Goal: Navigation & Orientation: Find specific page/section

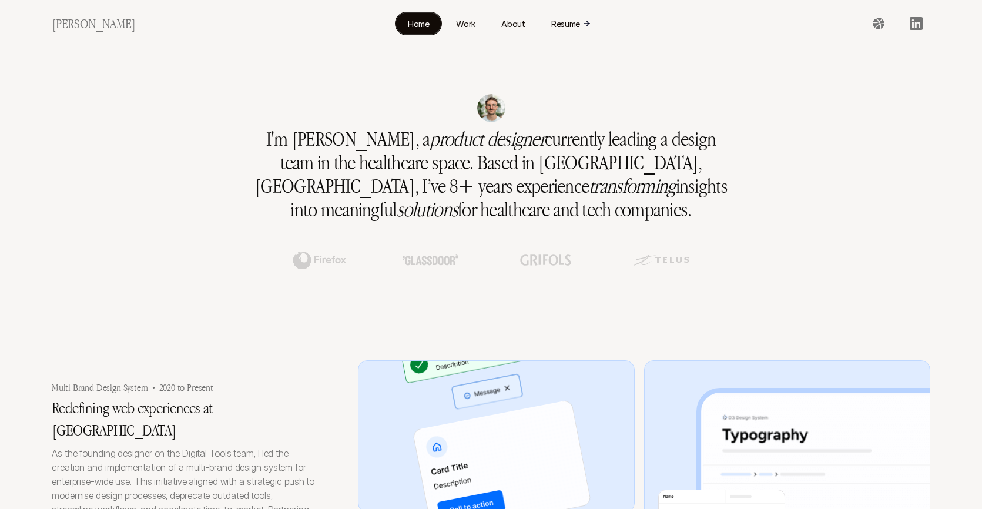
click at [538, 438] on section at bounding box center [496, 436] width 382 height 271
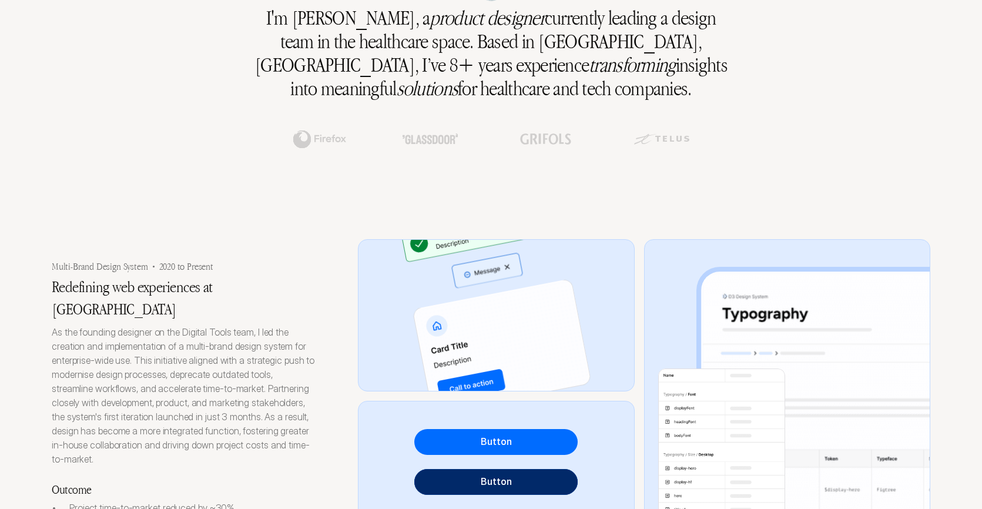
scroll to position [399, 0]
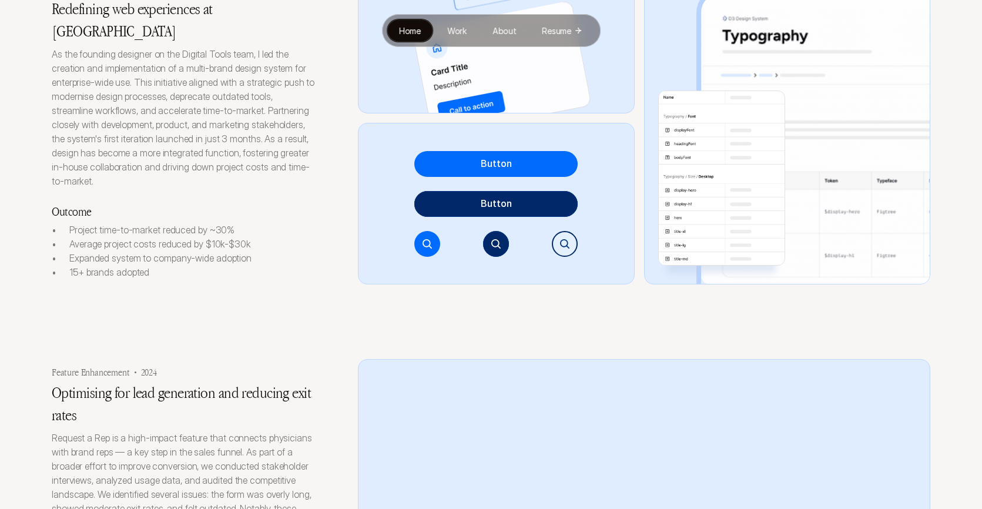
click at [153, 202] on div "Outcome Project time-to-market reduced by ~30% Average project costs reduced by…" at bounding box center [184, 240] width 264 height 77
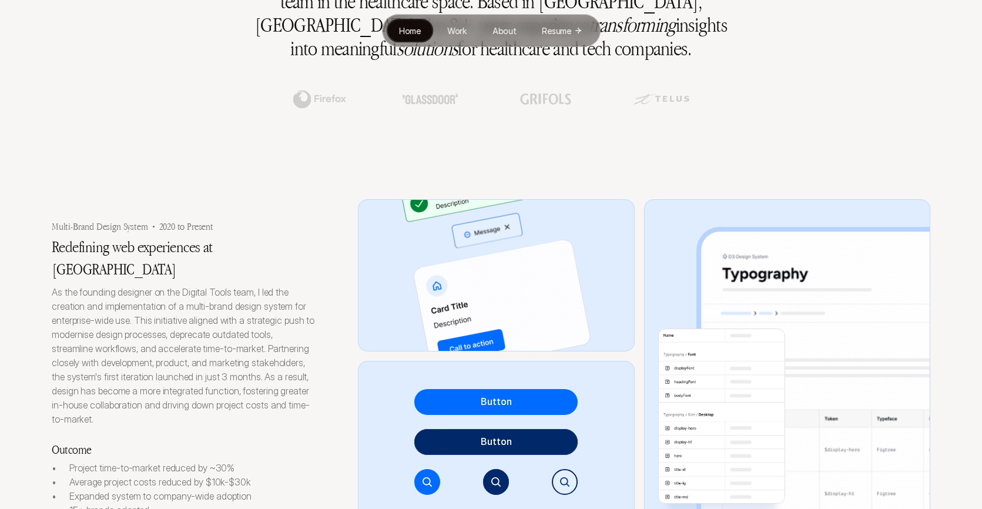
scroll to position [0, 0]
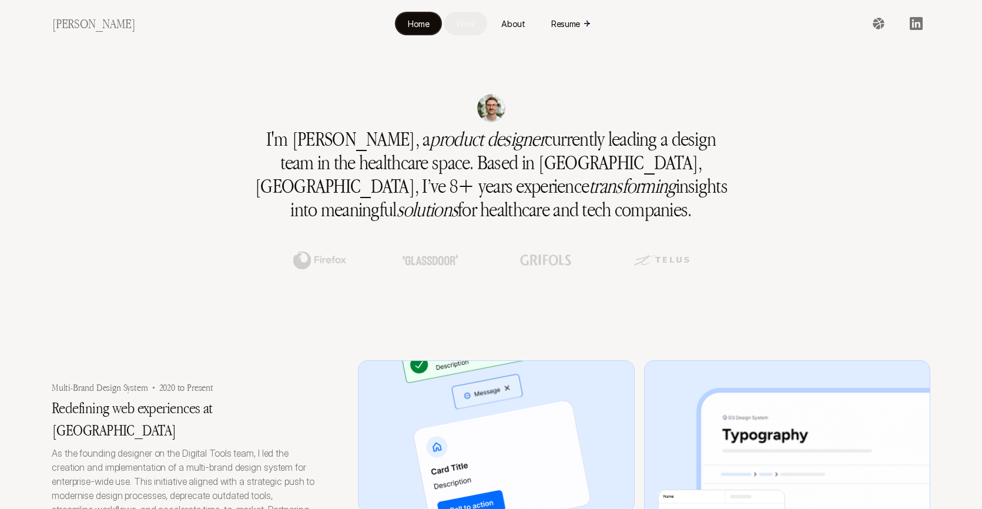
click at [444, 25] on link "Work" at bounding box center [465, 23] width 43 height 23
click at [456, 21] on p "Work" at bounding box center [465, 24] width 19 height 12
click at [456, 20] on p "Work" at bounding box center [465, 24] width 19 height 12
click at [456, 23] on p "Work" at bounding box center [465, 24] width 19 height 12
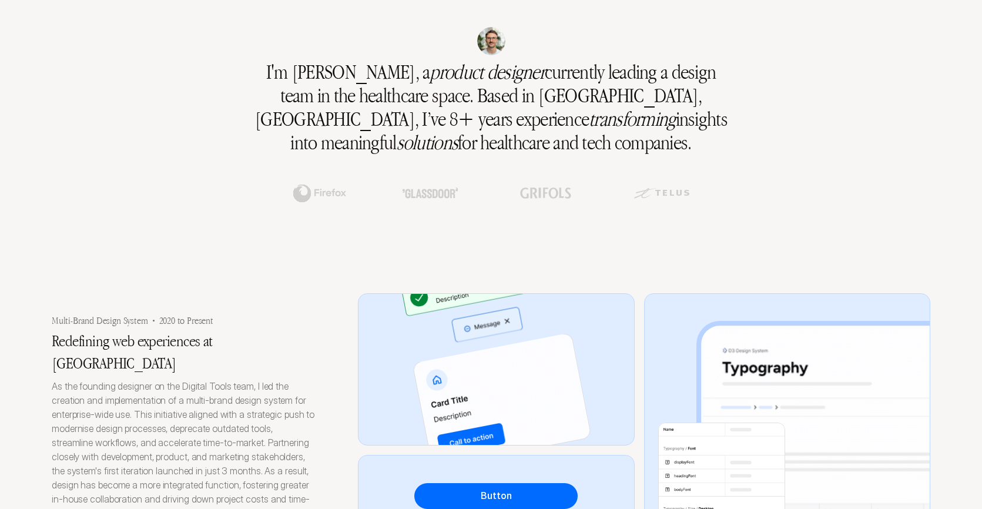
scroll to position [230, 0]
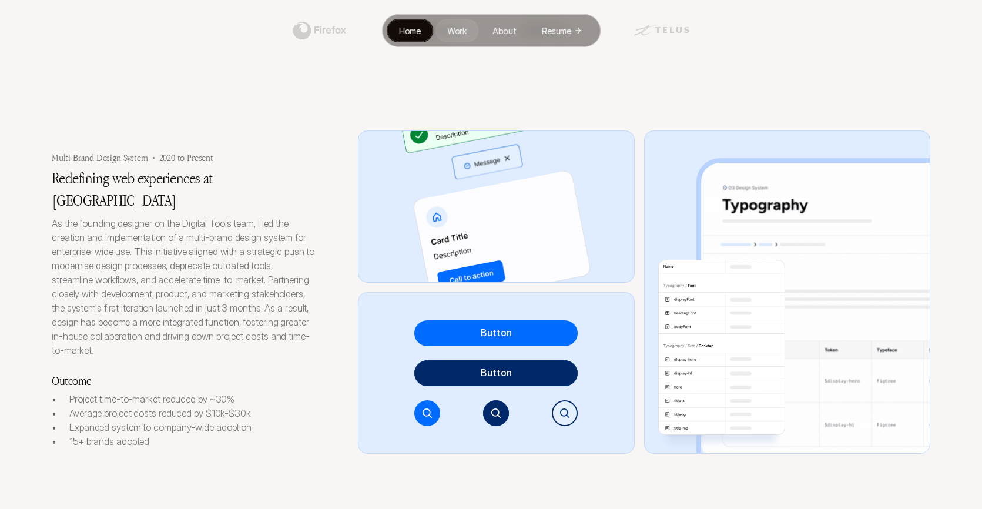
click at [454, 33] on p "Work" at bounding box center [456, 31] width 19 height 12
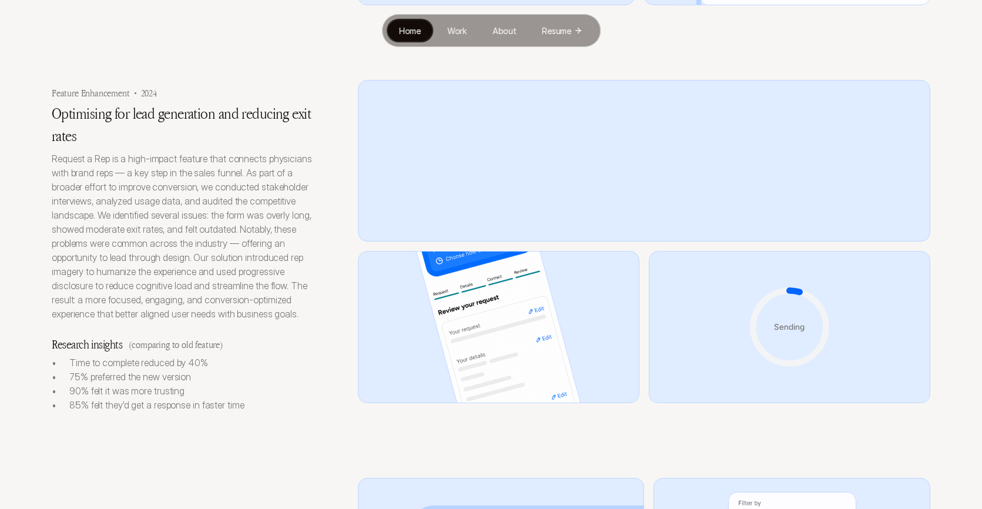
scroll to position [682, 0]
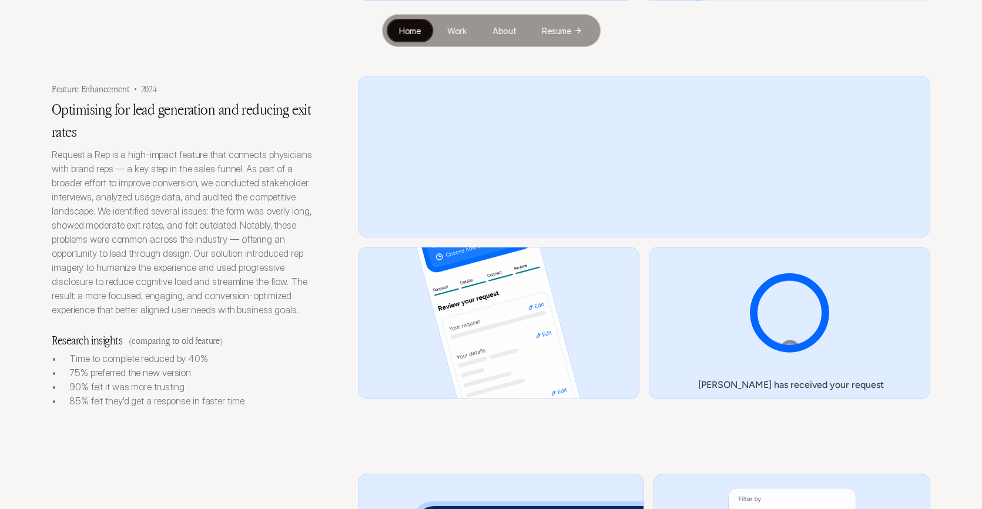
drag, startPoint x: 277, startPoint y: 330, endPoint x: 284, endPoint y: 328, distance: 7.4
click at [277, 331] on div "Research insights (comparing to old feature)" at bounding box center [184, 340] width 264 height 19
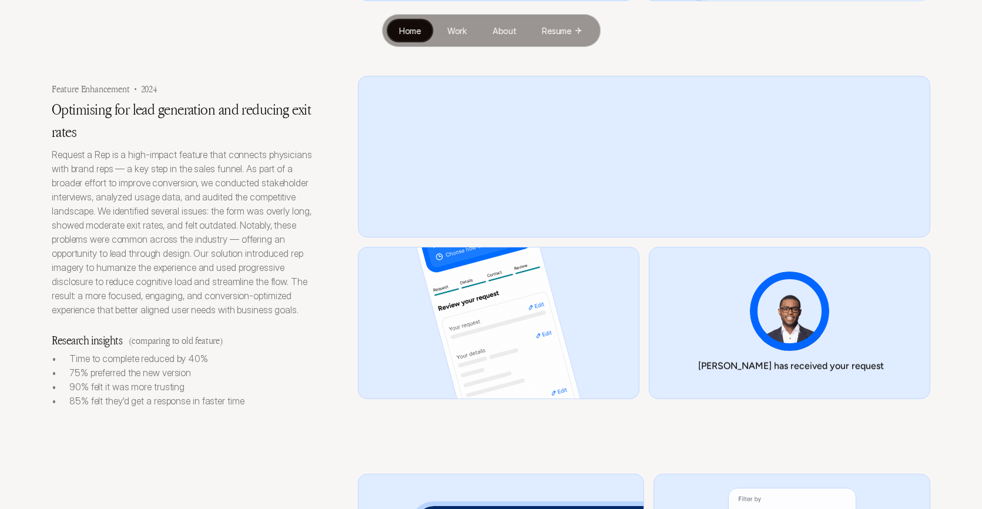
click at [459, 211] on video at bounding box center [641, 231] width 461 height 298
click at [480, 314] on img at bounding box center [499, 323] width 218 height 412
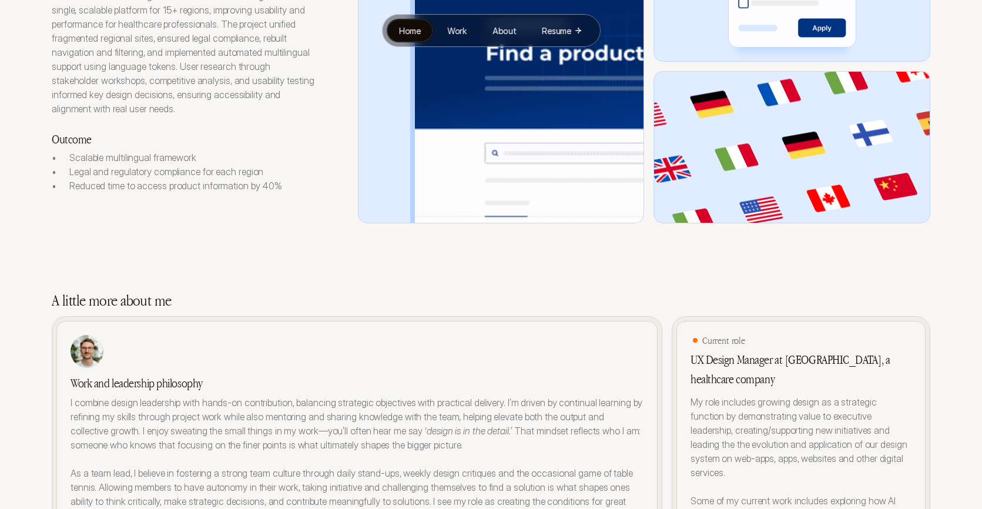
click at [190, 89] on p "Led a team on recreating the Grifols Product Catalogue into a single, scalable …" at bounding box center [184, 52] width 264 height 127
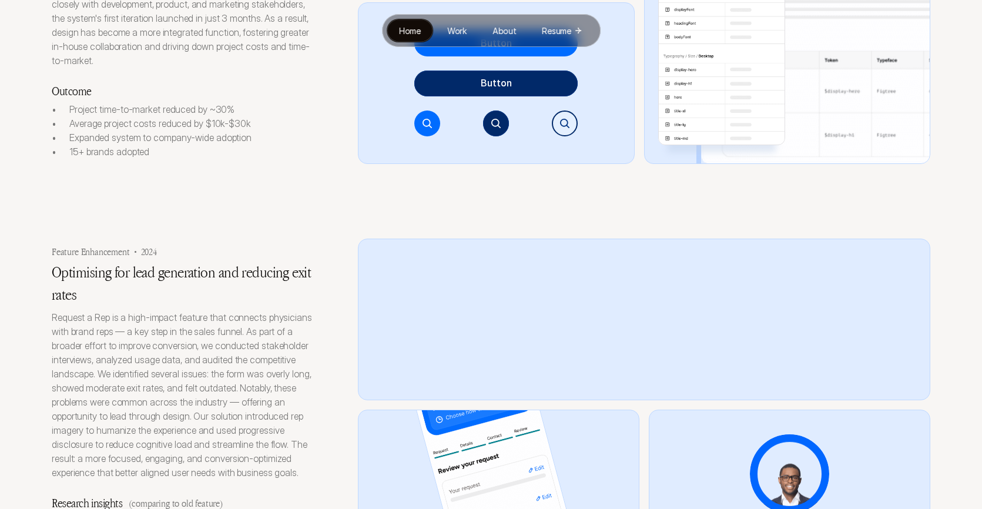
scroll to position [506, 0]
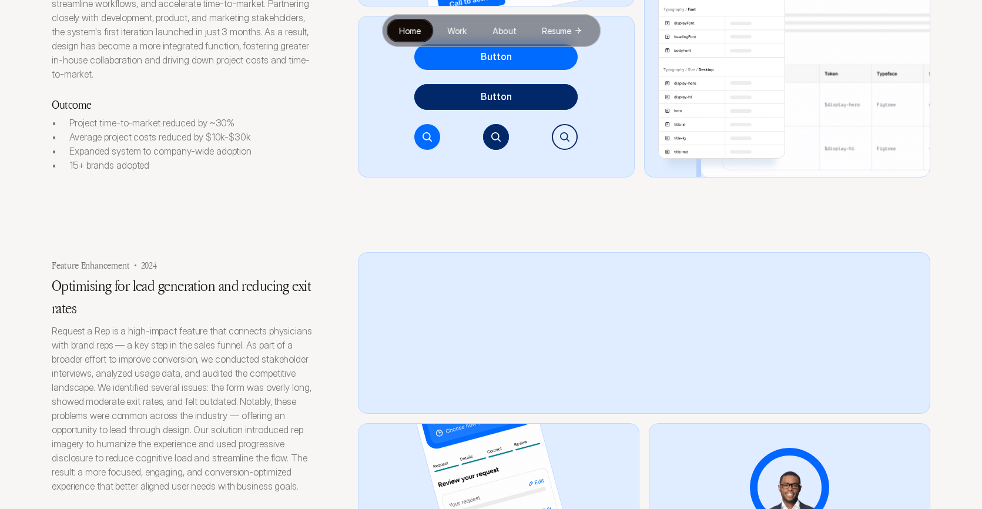
click at [539, 384] on video at bounding box center [641, 407] width 461 height 298
click at [542, 375] on video at bounding box center [640, 406] width 459 height 299
click at [545, 447] on img at bounding box center [499, 499] width 218 height 412
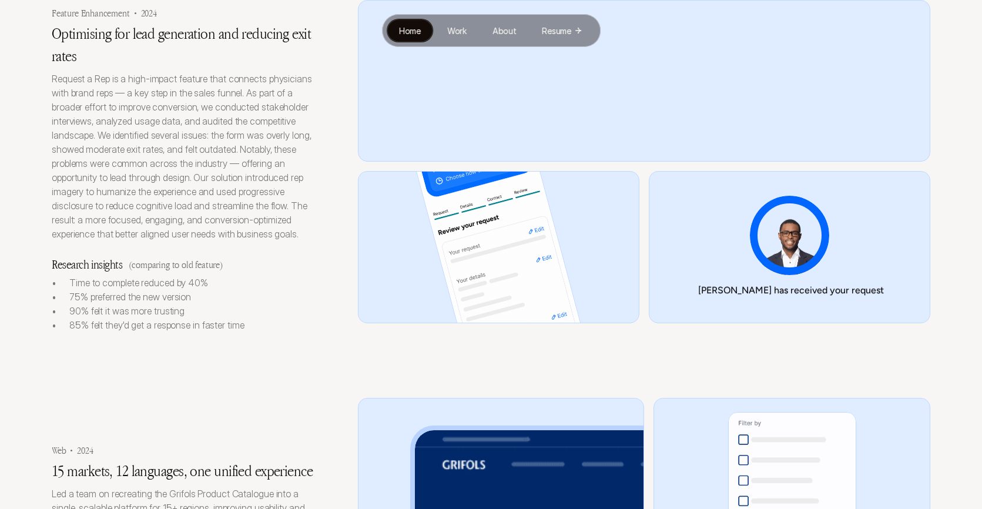
click at [743, 232] on div "[PERSON_NAME] has received your request" at bounding box center [789, 247] width 281 height 152
click at [486, 240] on img at bounding box center [499, 247] width 218 height 412
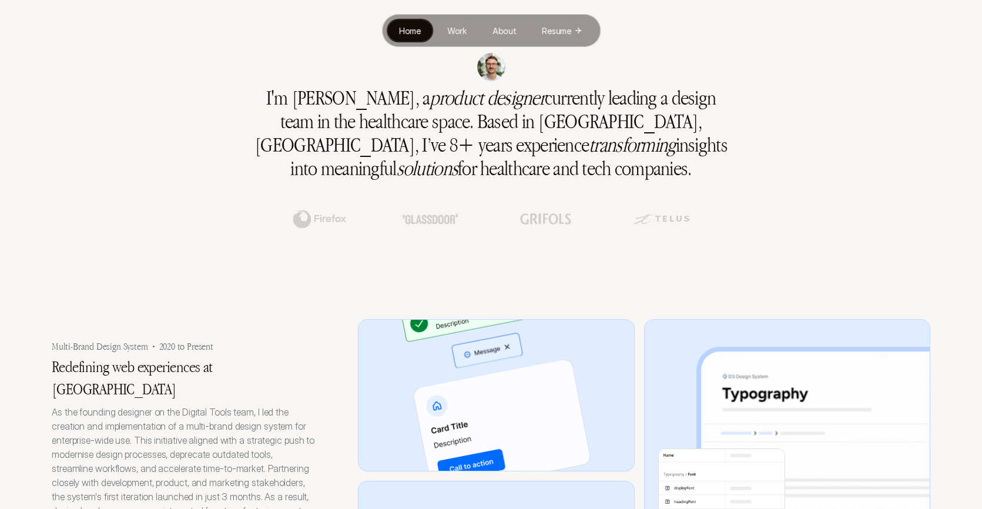
scroll to position [0, 0]
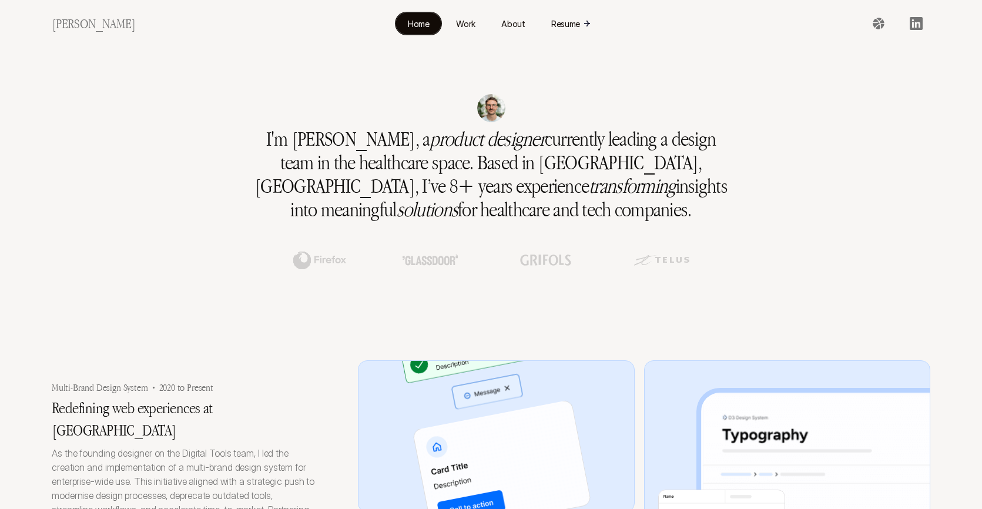
click at [435, 263] on use at bounding box center [429, 259] width 55 height 11
click at [503, 28] on p "About" at bounding box center [513, 24] width 24 height 12
click at [456, 25] on p "Work" at bounding box center [465, 24] width 19 height 12
click at [456, 28] on p "Work" at bounding box center [465, 24] width 19 height 12
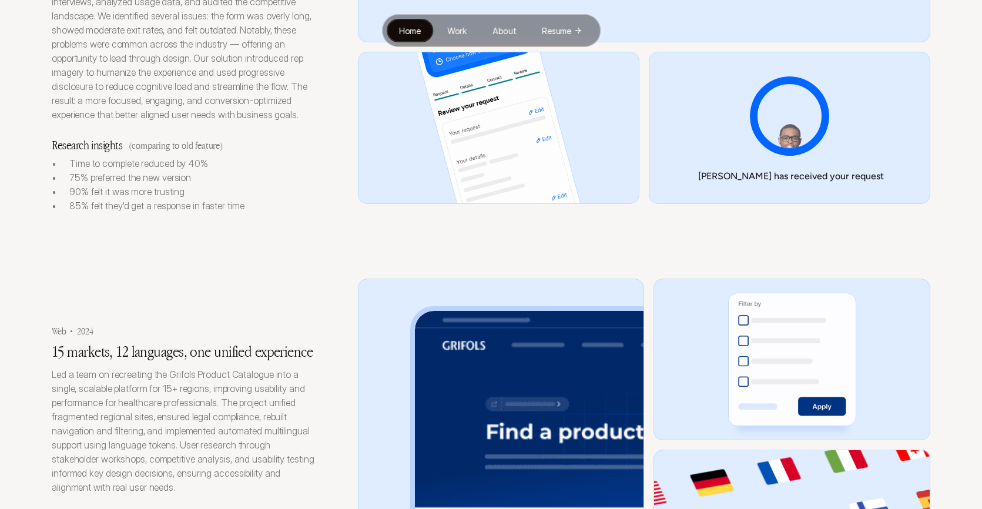
scroll to position [895, 0]
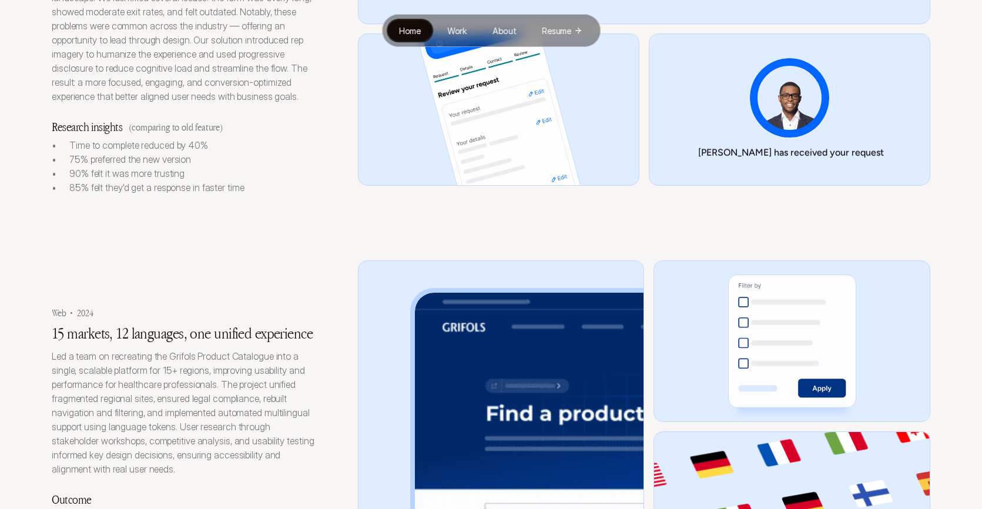
click at [582, 105] on div at bounding box center [498, 109] width 281 height 152
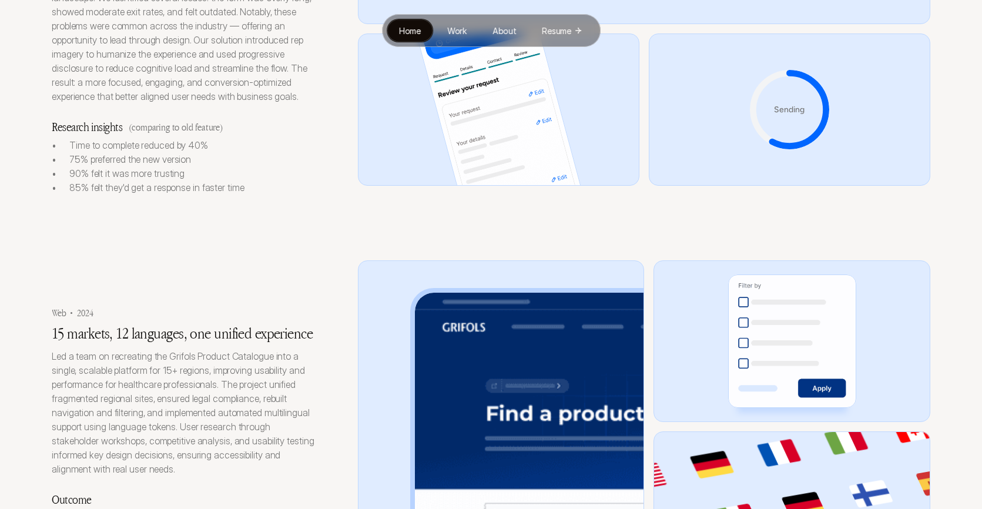
click at [784, 101] on div at bounding box center [788, 110] width 43 height 28
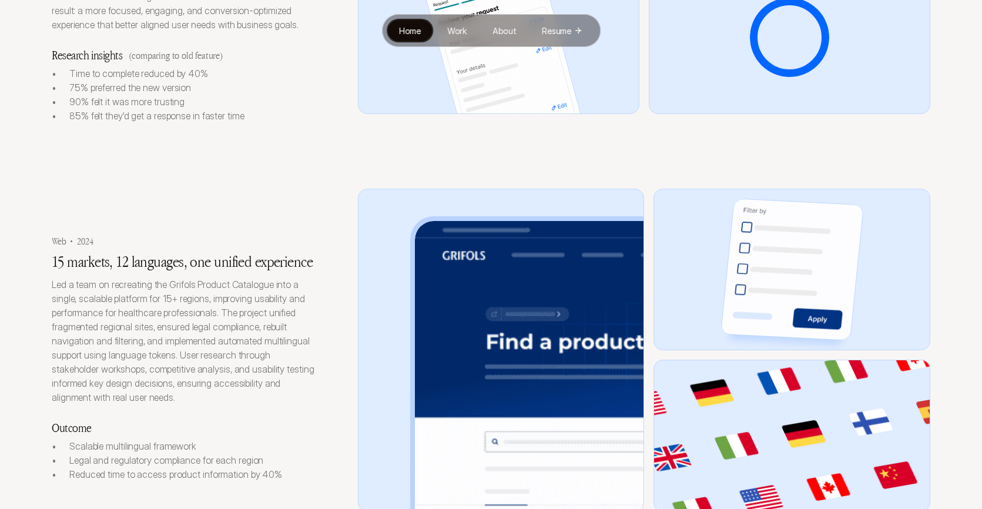
scroll to position [1277, 0]
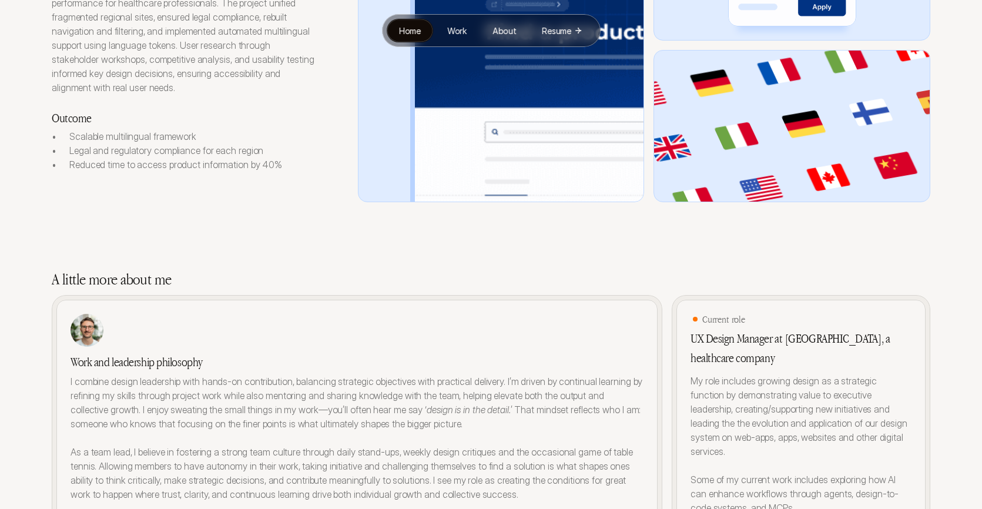
click at [770, 90] on ul at bounding box center [766, 73] width 702 height 162
click at [518, 90] on img at bounding box center [529, 56] width 229 height 291
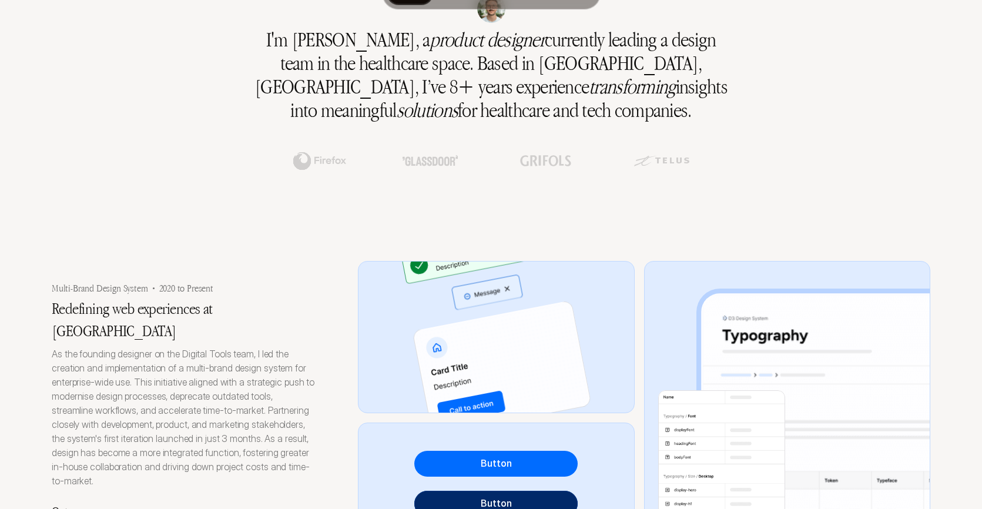
scroll to position [0, 0]
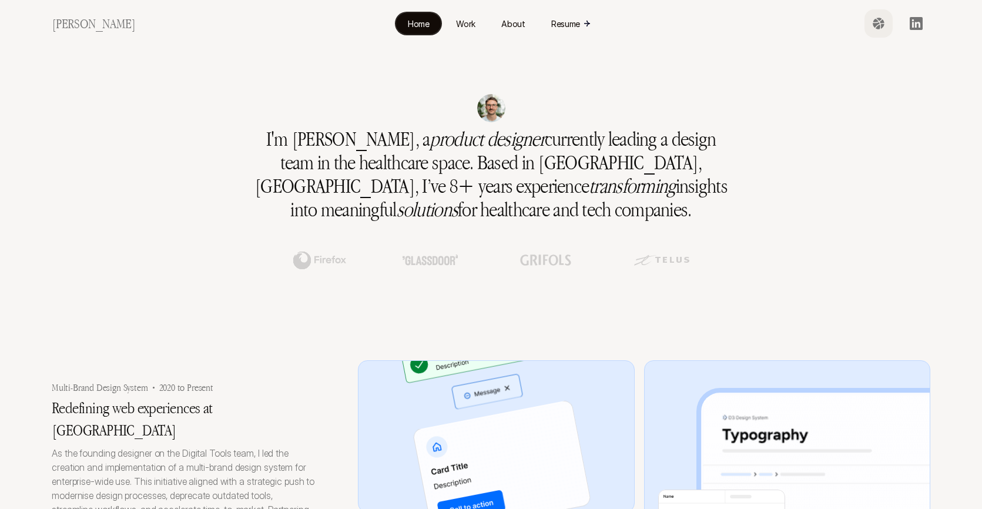
click at [875, 28] on icon at bounding box center [878, 23] width 14 height 14
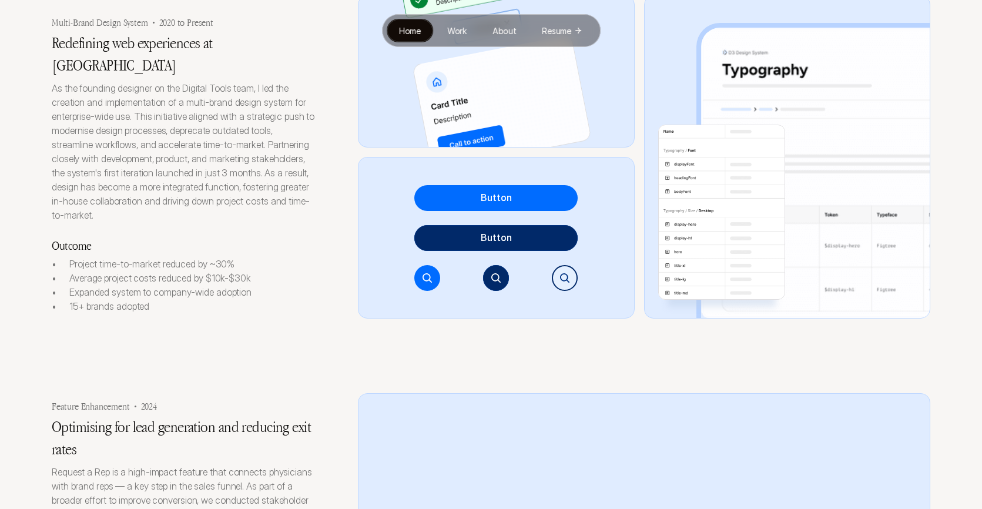
click at [525, 204] on div "Button" at bounding box center [496, 197] width 170 height 27
click at [533, 257] on div "Button Button" at bounding box center [496, 238] width 277 height 162
click at [578, 281] on div "Button Button" at bounding box center [496, 238] width 277 height 162
click at [562, 279] on div at bounding box center [564, 277] width 9 height 9
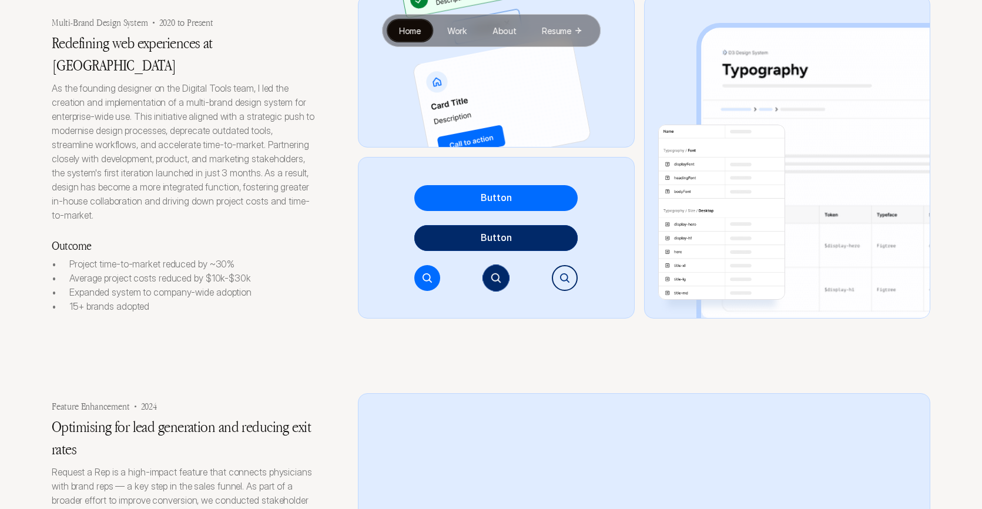
click at [506, 274] on div at bounding box center [496, 277] width 26 height 26
click at [439, 277] on div at bounding box center [427, 277] width 26 height 26
click at [791, 271] on img at bounding box center [815, 173] width 229 height 291
click at [853, 197] on img at bounding box center [815, 173] width 229 height 291
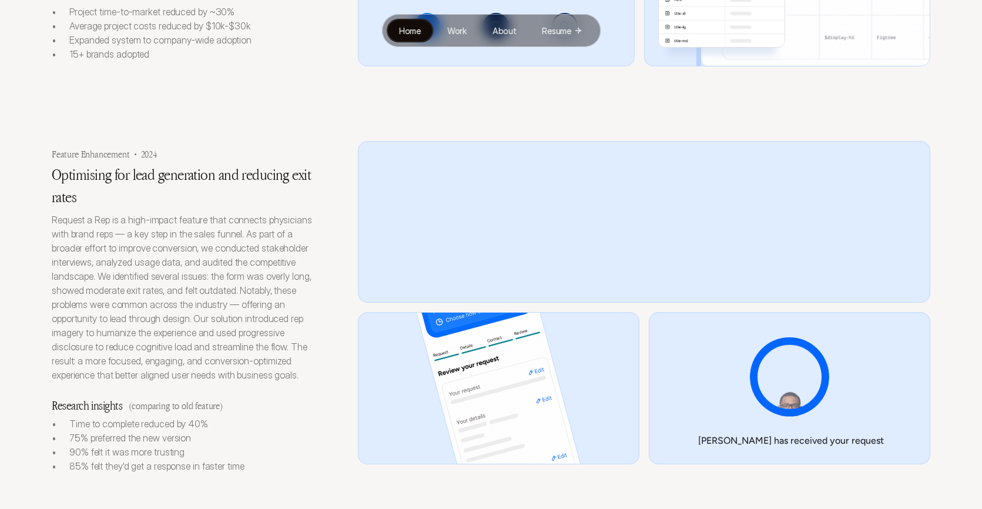
scroll to position [931, 0]
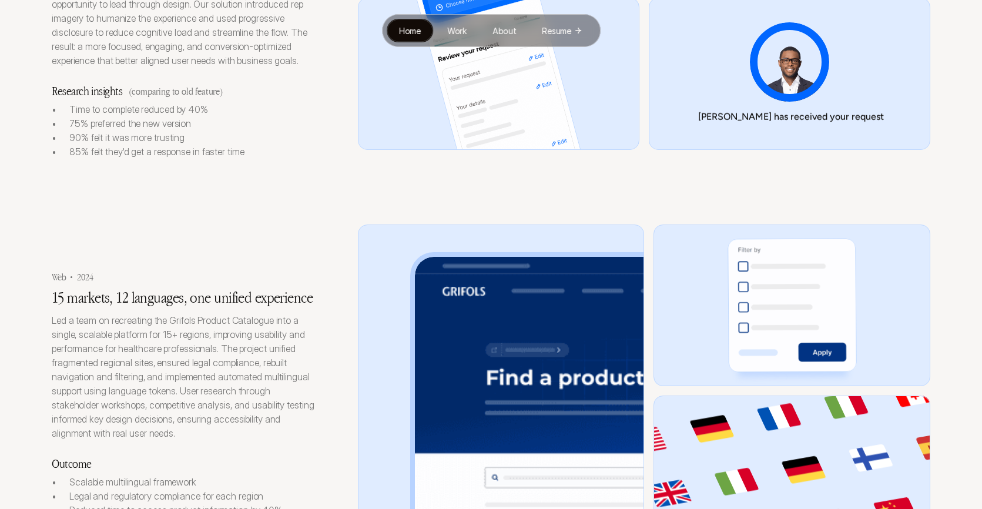
click at [643, 260] on div at bounding box center [644, 385] width 573 height 323
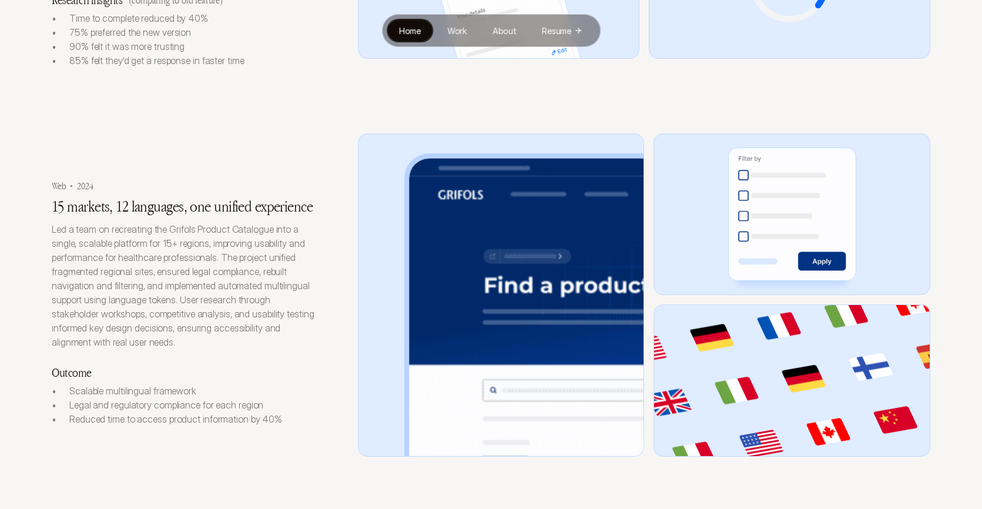
scroll to position [1025, 0]
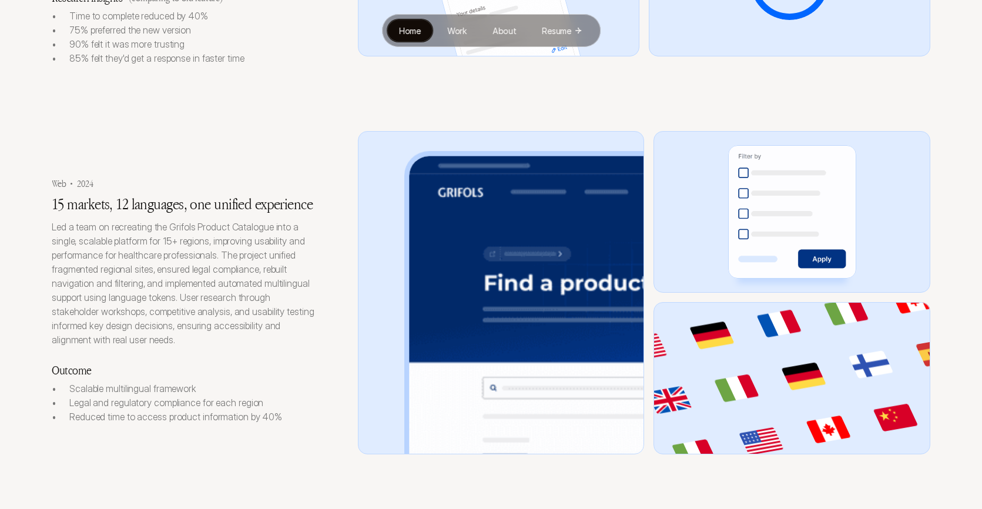
click at [498, 305] on img at bounding box center [529, 308] width 240 height 305
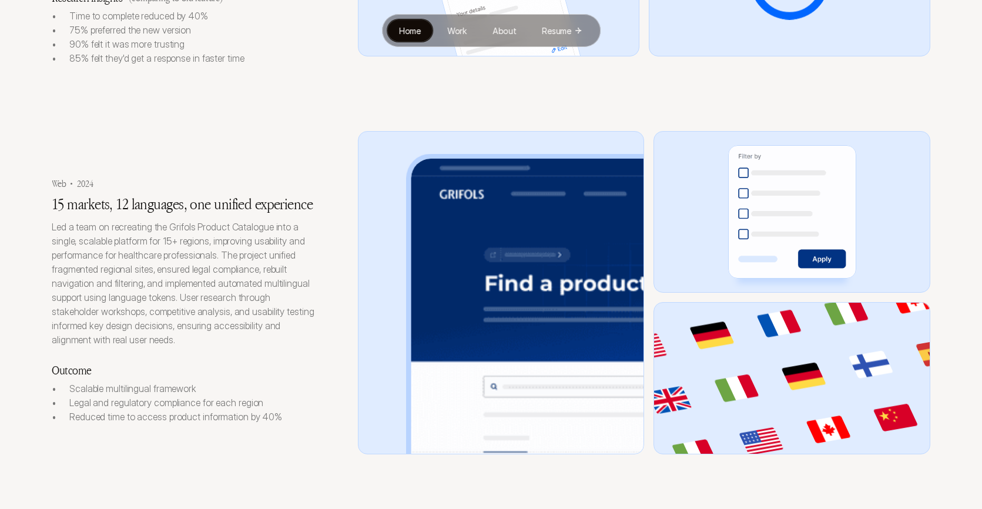
click at [770, 257] on img at bounding box center [792, 211] width 128 height 133
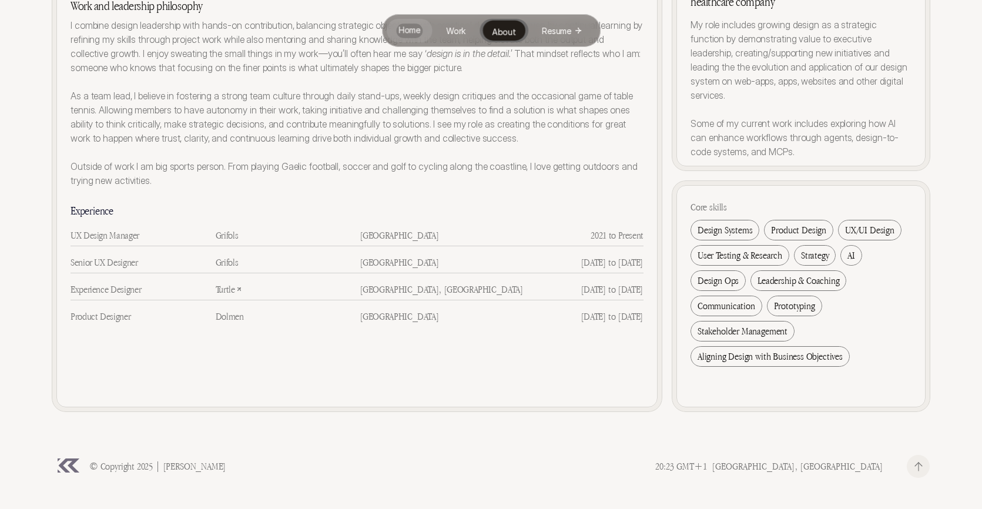
scroll to position [1634, 0]
click at [751, 357] on p "Aligning Design with Business Objectives" at bounding box center [769, 355] width 145 height 16
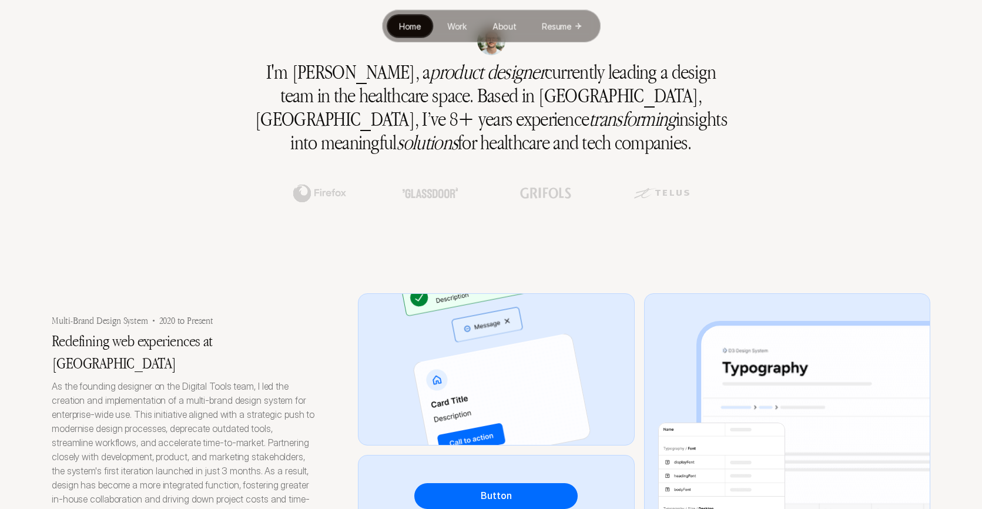
scroll to position [0, 0]
